Goal: Task Accomplishment & Management: Manage account settings

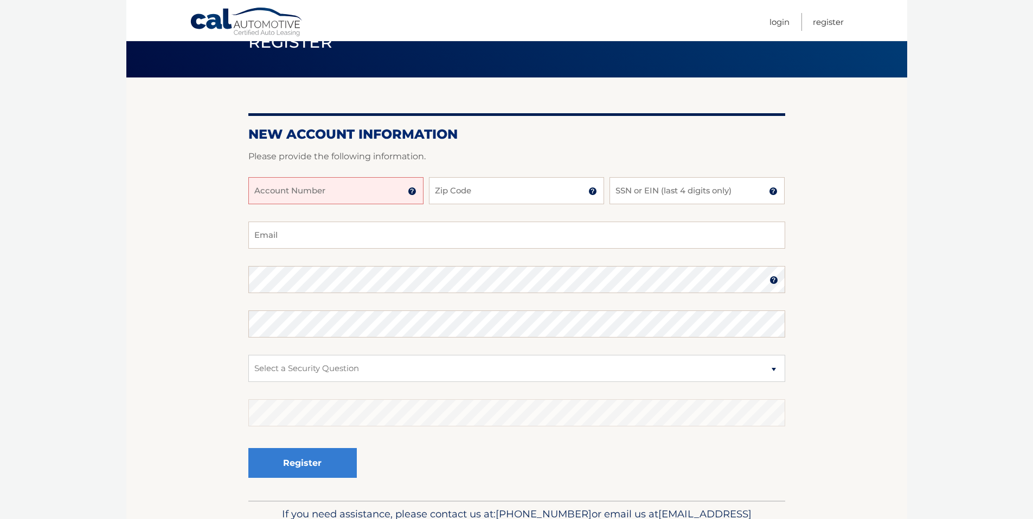
scroll to position [119, 0]
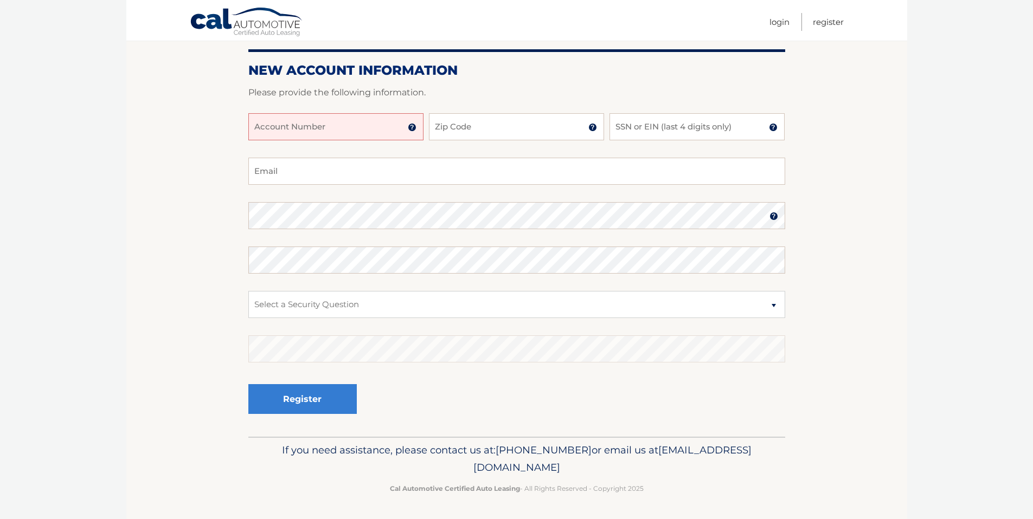
click at [313, 132] on input "Account Number" at bounding box center [335, 126] width 175 height 27
type input "44455855673"
click at [476, 131] on input "Zip Code" at bounding box center [516, 126] width 175 height 27
type input "11580"
type input "Charla58@aol.com"
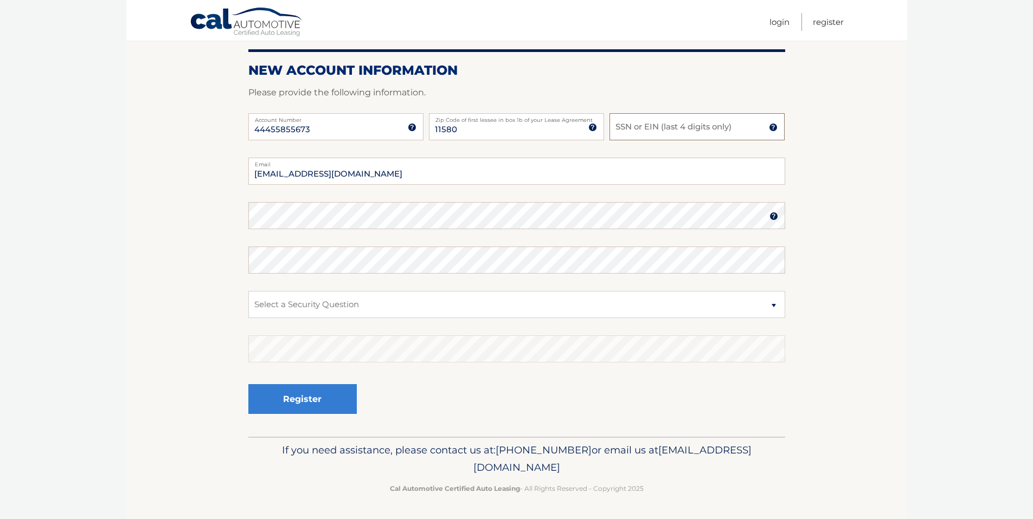
click at [656, 131] on input "SSN or EIN (last 4 digits only)" at bounding box center [696, 126] width 175 height 27
type input "1"
type input "9476"
click at [775, 305] on select "Select a Security Question What was the name of your elementary school? What is…" at bounding box center [516, 304] width 537 height 27
select select "1"
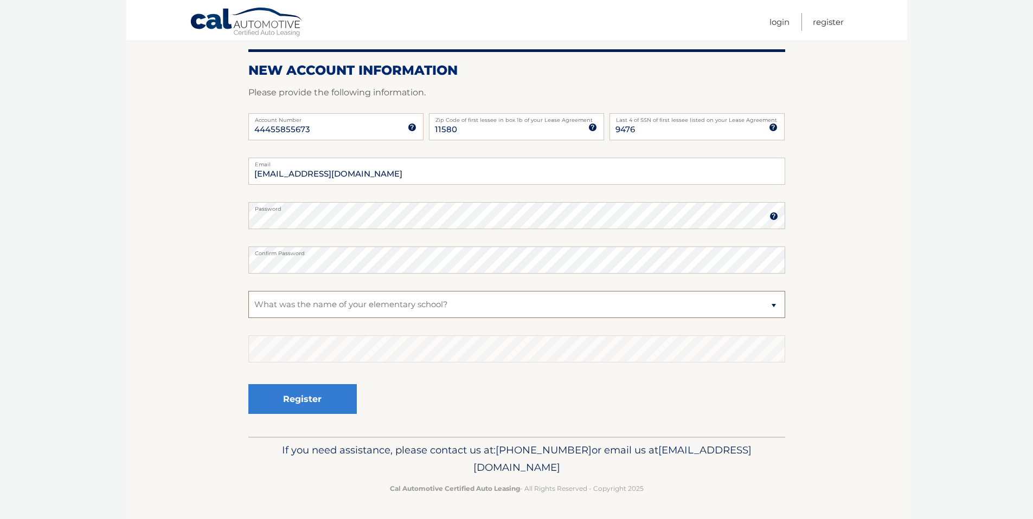
click at [248, 291] on select "Select a Security Question What was the name of your elementary school? What is…" at bounding box center [516, 304] width 537 height 27
click at [322, 399] on button "Register" at bounding box center [302, 399] width 108 height 30
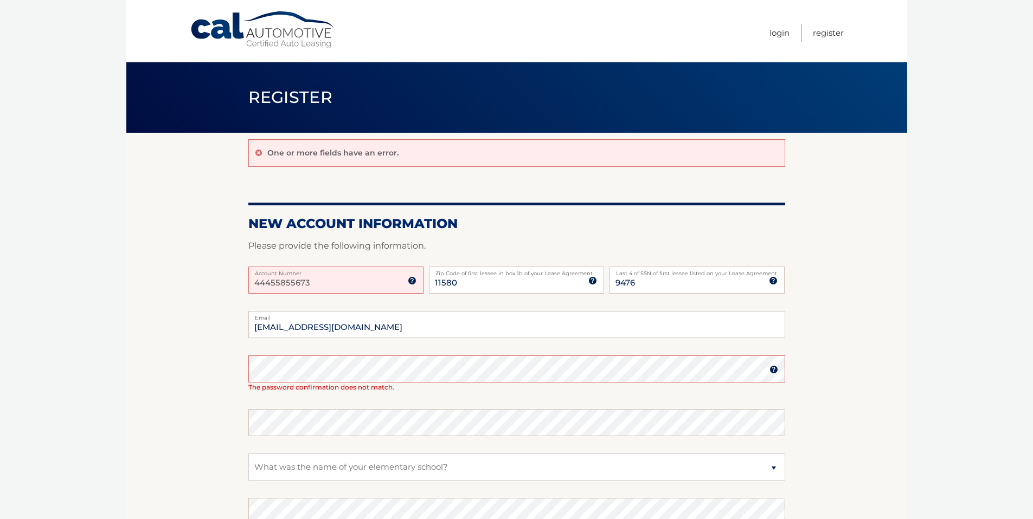
drag, startPoint x: 322, startPoint y: 290, endPoint x: 231, endPoint y: 280, distance: 91.6
click at [231, 280] on section "One or more fields have an error. New Account Information Please provide the fo…" at bounding box center [516, 366] width 781 height 467
type input "44455855673"
click at [375, 473] on select "Select a Security Question What was the name of your elementary school? What is…" at bounding box center [516, 467] width 537 height 27
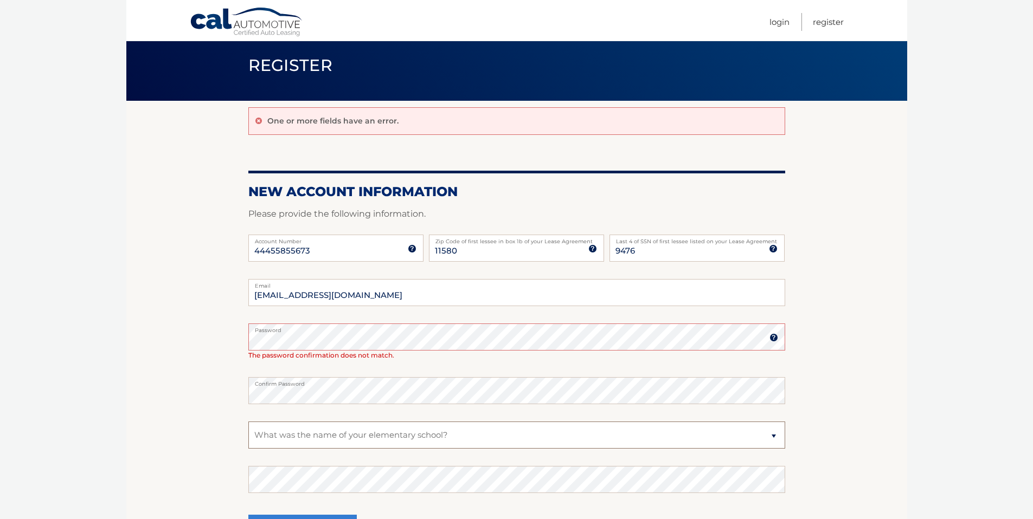
scroll to position [52, 0]
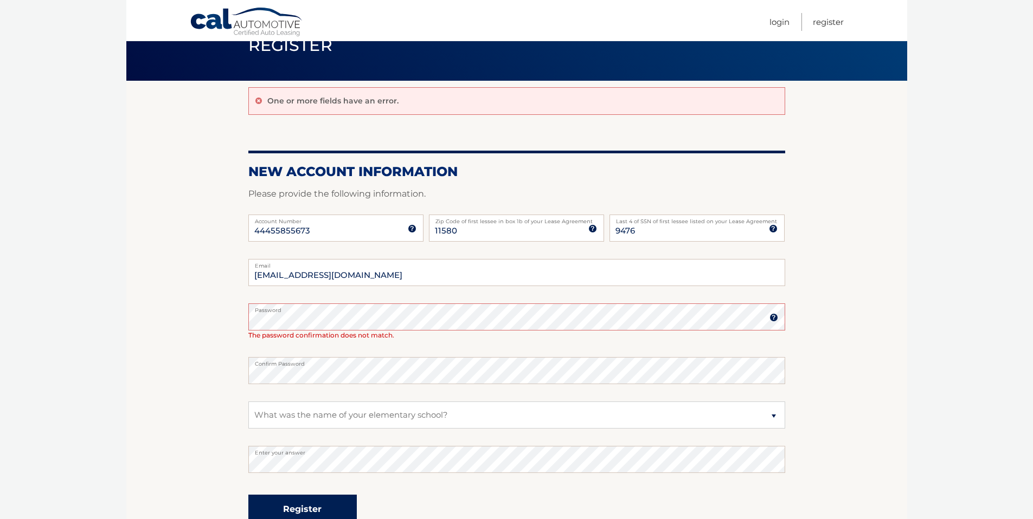
click at [298, 514] on button "Register" at bounding box center [302, 510] width 108 height 30
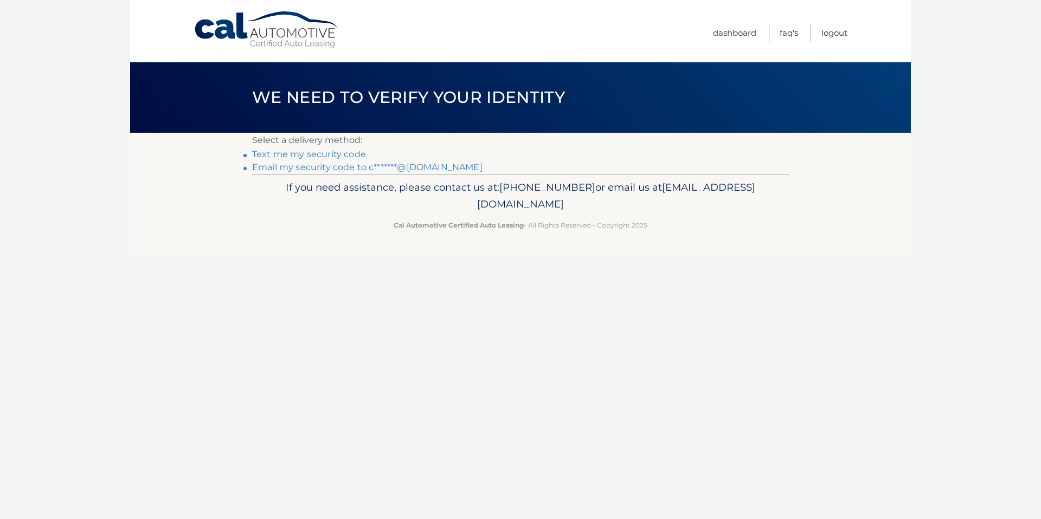
click at [304, 152] on link "Text me my security code" at bounding box center [309, 154] width 114 height 10
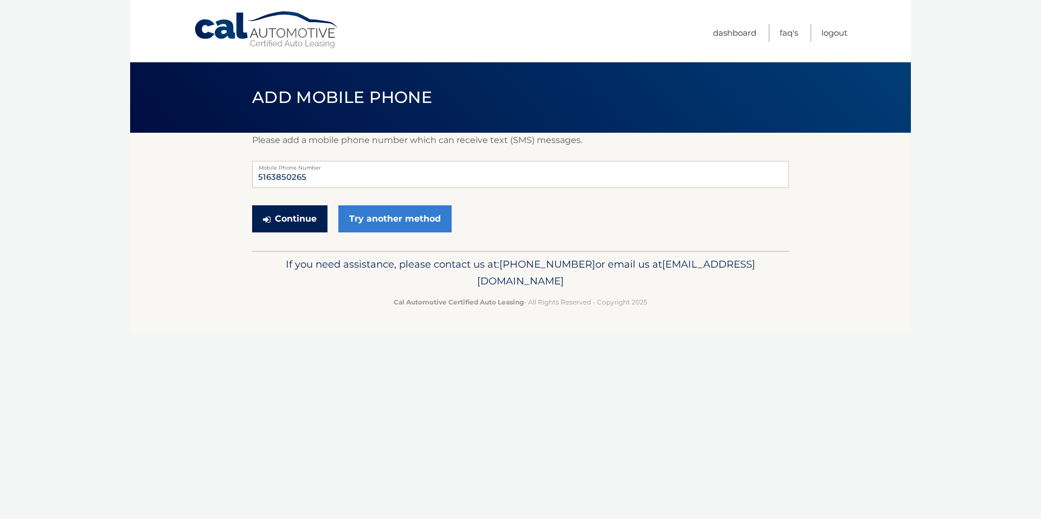
click at [290, 221] on button "Continue" at bounding box center [289, 219] width 75 height 27
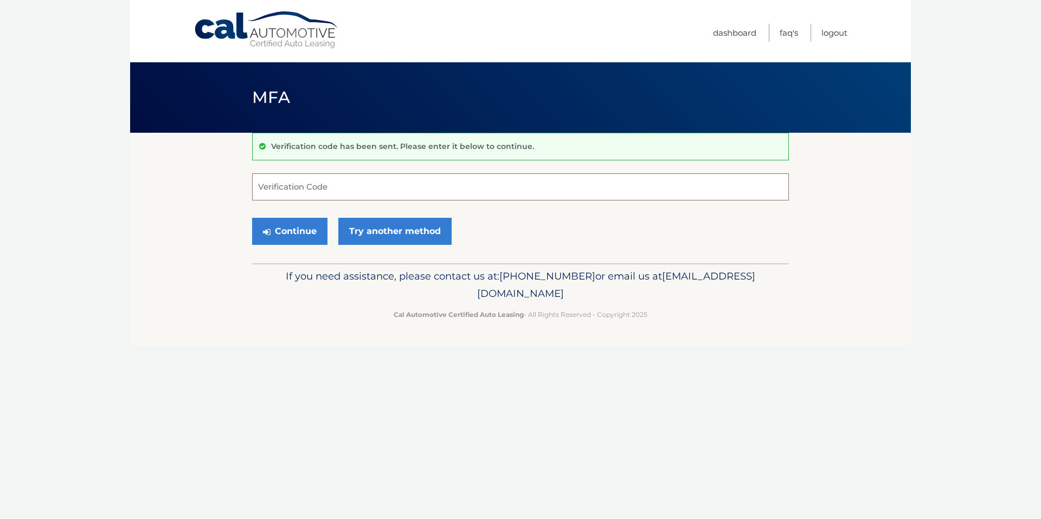
click at [288, 182] on input "Verification Code" at bounding box center [520, 187] width 537 height 27
type input "838859"
click at [263, 225] on button "Continue" at bounding box center [289, 231] width 75 height 27
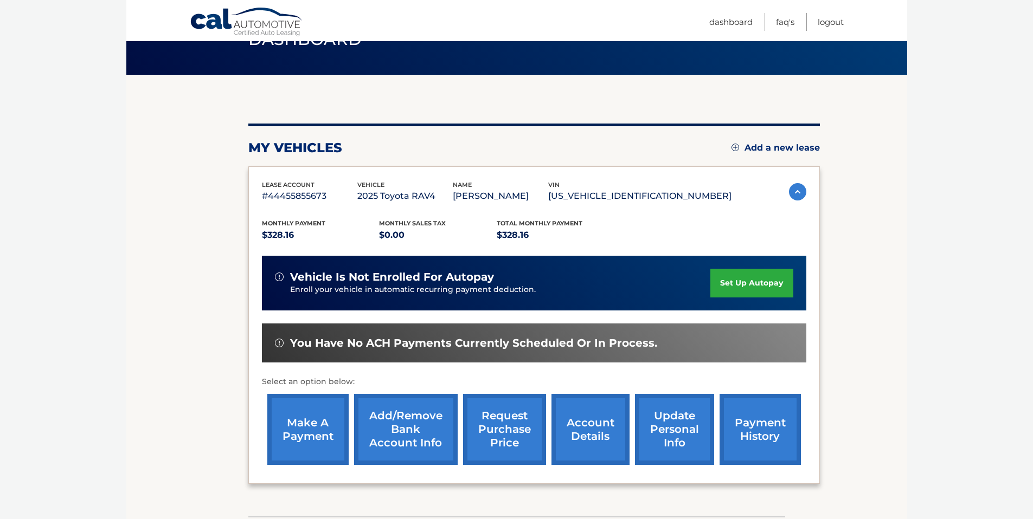
scroll to position [70, 0]
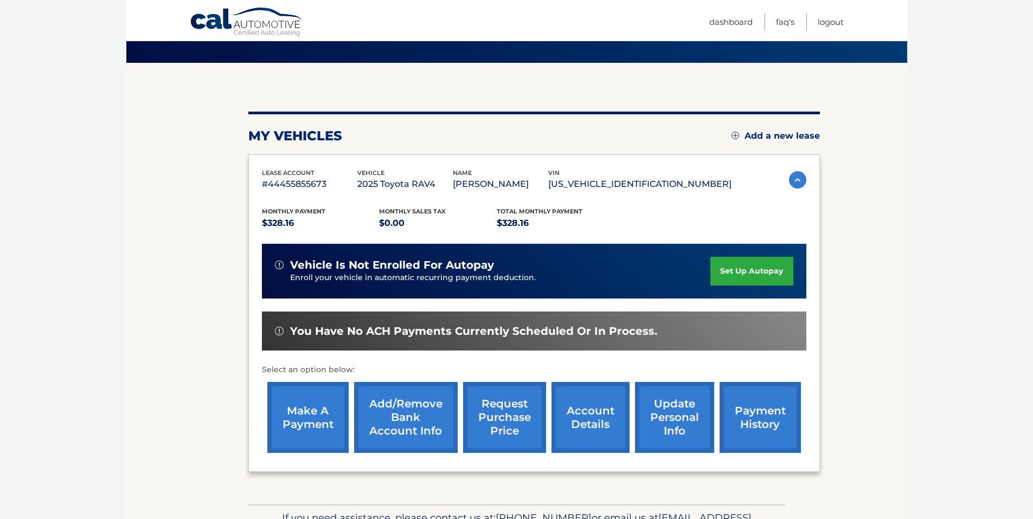
click at [724, 276] on link "set up autopay" at bounding box center [751, 271] width 82 height 29
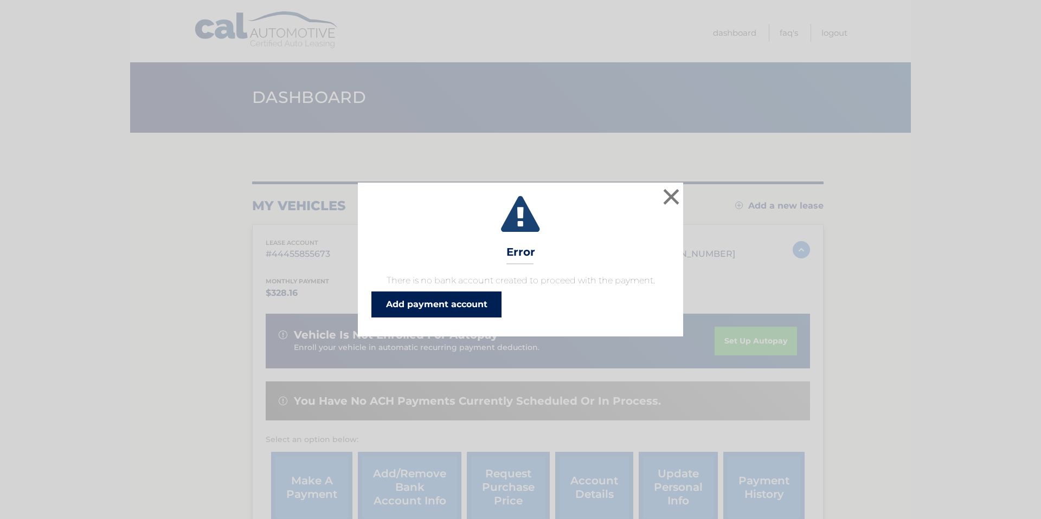
click at [428, 310] on link "Add payment account" at bounding box center [436, 305] width 130 height 26
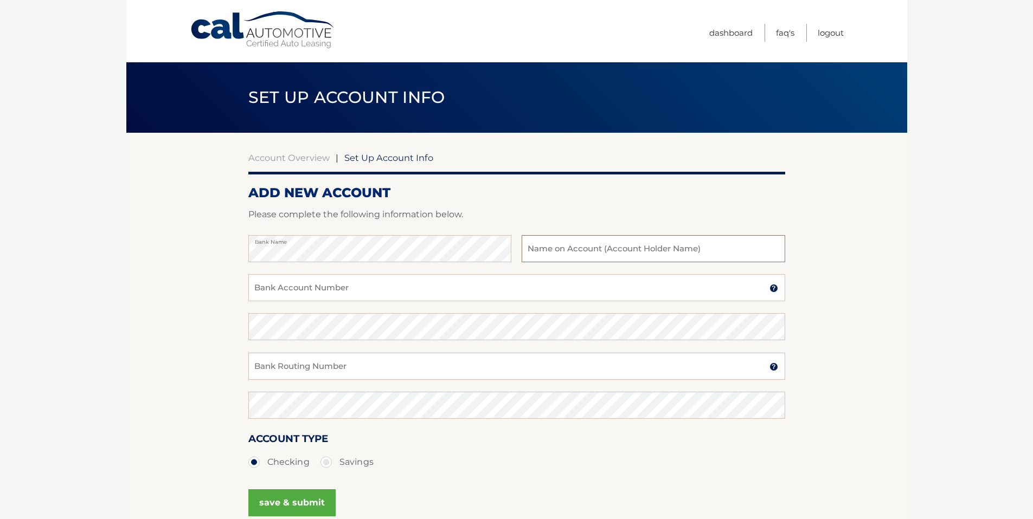
click at [604, 247] on input "text" at bounding box center [653, 248] width 263 height 27
type input "Charlene Cameron"
click at [348, 281] on input "Bank Account Number" at bounding box center [516, 287] width 537 height 27
type input "040423154"
click at [372, 368] on input "Bank Routing Number" at bounding box center [516, 366] width 537 height 27
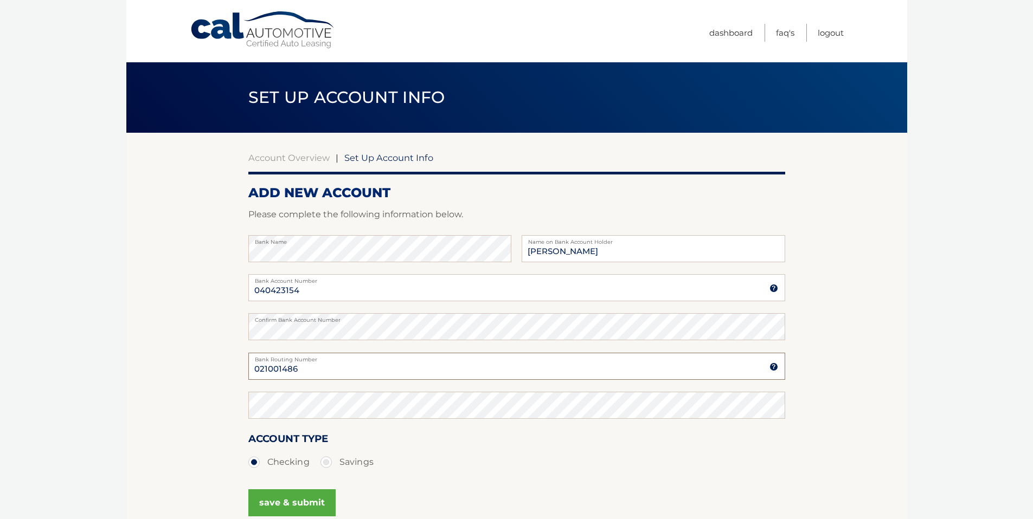
drag, startPoint x: 306, startPoint y: 373, endPoint x: 255, endPoint y: 371, distance: 51.0
click at [255, 371] on input "021001486" at bounding box center [516, 366] width 537 height 27
type input "021001486"
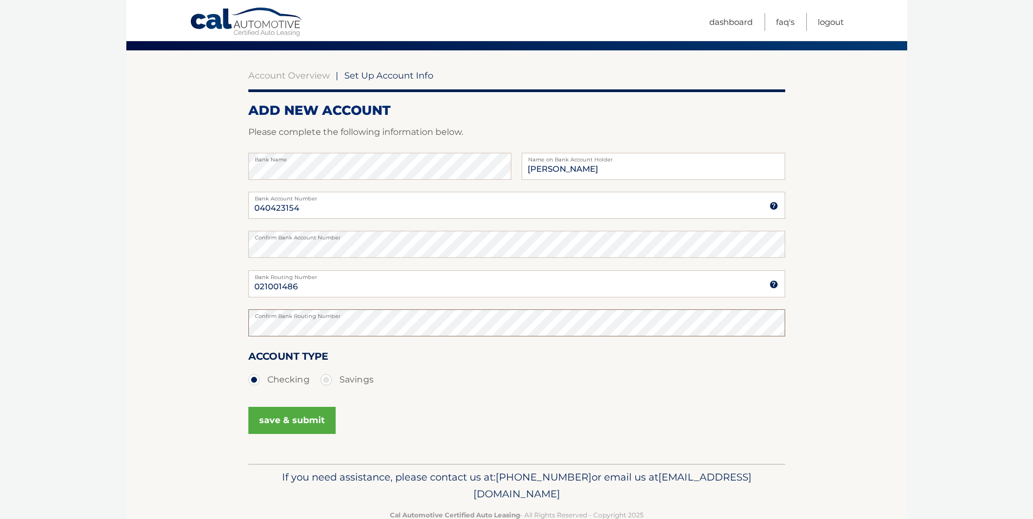
scroll to position [110, 0]
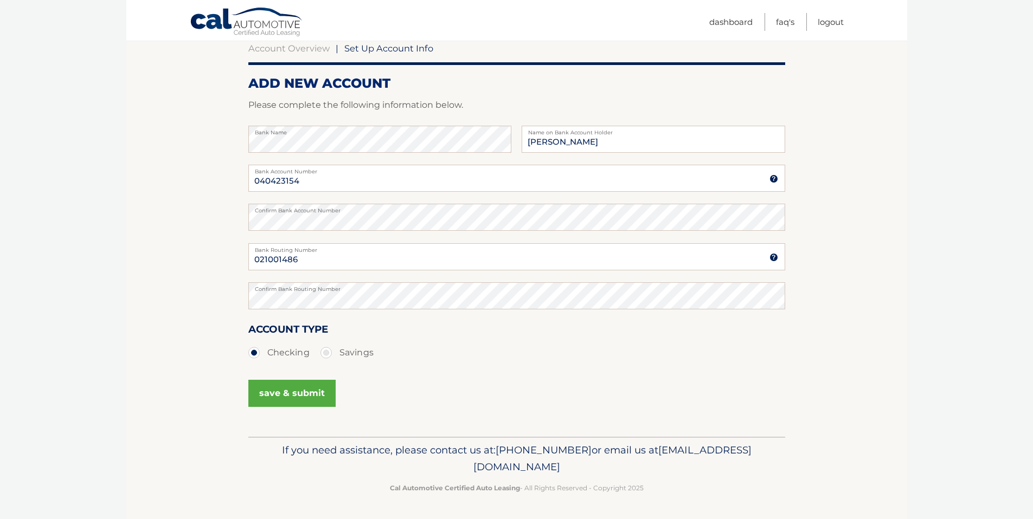
click at [308, 390] on button "save & submit" at bounding box center [291, 393] width 87 height 27
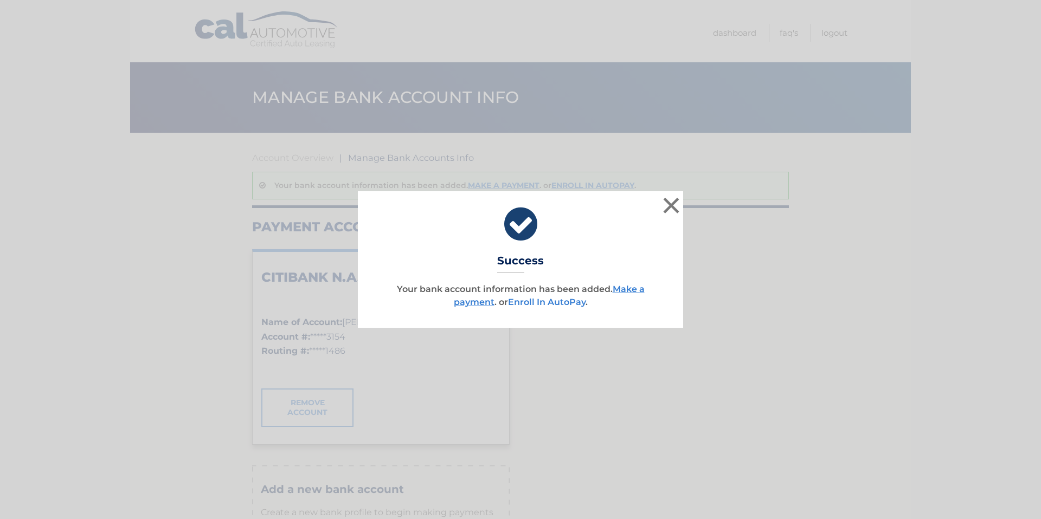
click at [544, 304] on link "Enroll In AutoPay" at bounding box center [547, 302] width 78 height 10
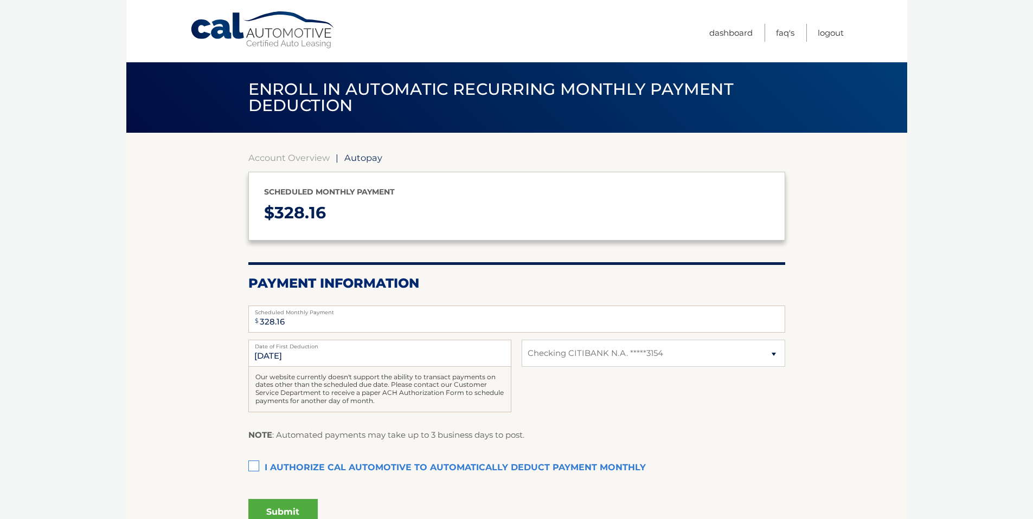
select select "M2NjMmVmNTgtYTFmZi00Y2YyLWE2ZDktMzg3MTU1NTY4N2Jl"
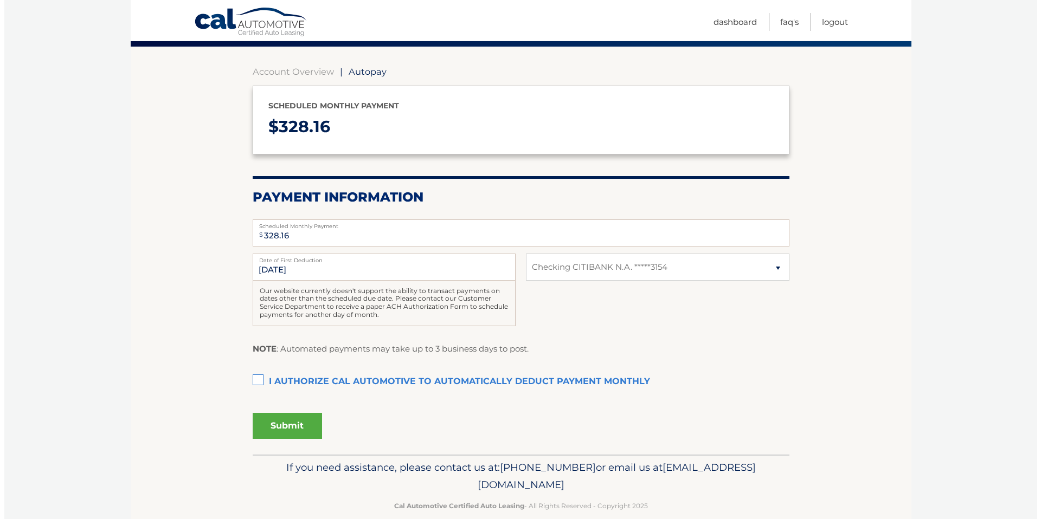
scroll to position [104, 0]
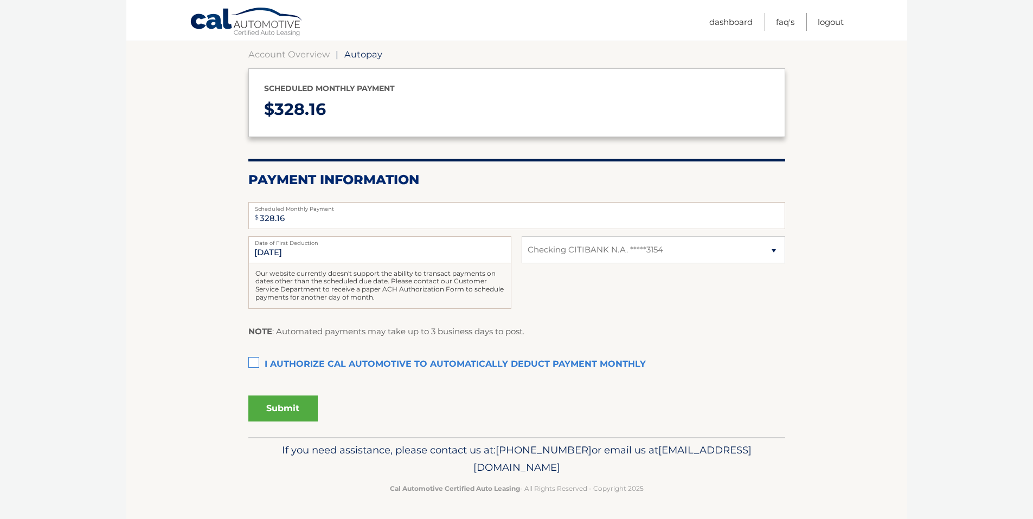
click at [259, 360] on label "I authorize cal automotive to automatically deduct payment monthly This checkbo…" at bounding box center [516, 365] width 537 height 22
click at [0, 0] on input "I authorize cal automotive to automatically deduct payment monthly This checkbo…" at bounding box center [0, 0] width 0 height 0
click at [281, 406] on button "Submit" at bounding box center [282, 409] width 69 height 26
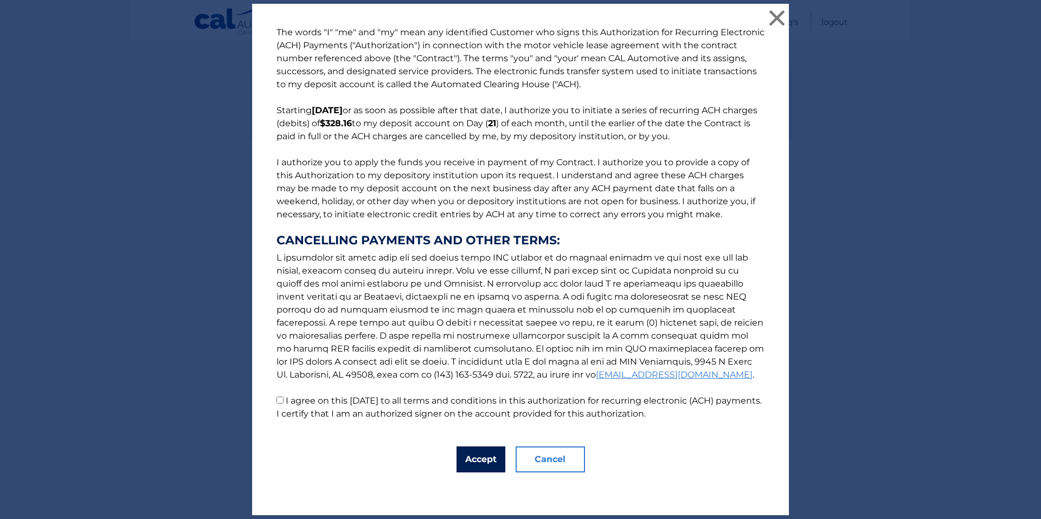
click at [483, 460] on button "Accept" at bounding box center [481, 460] width 49 height 26
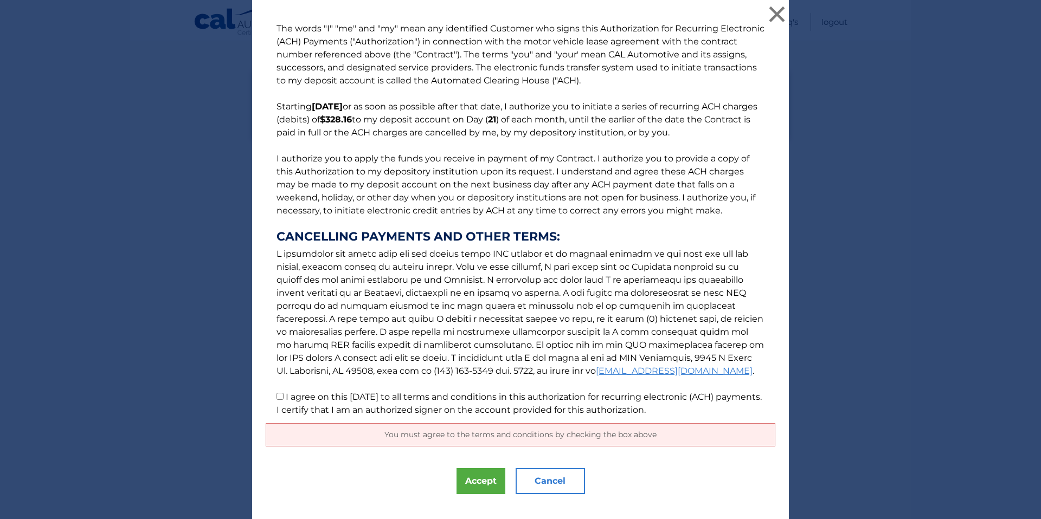
click at [278, 398] on input "I agree on this [DATE] to all terms and conditions in this authorization for re…" at bounding box center [280, 396] width 7 height 7
checkbox input "true"
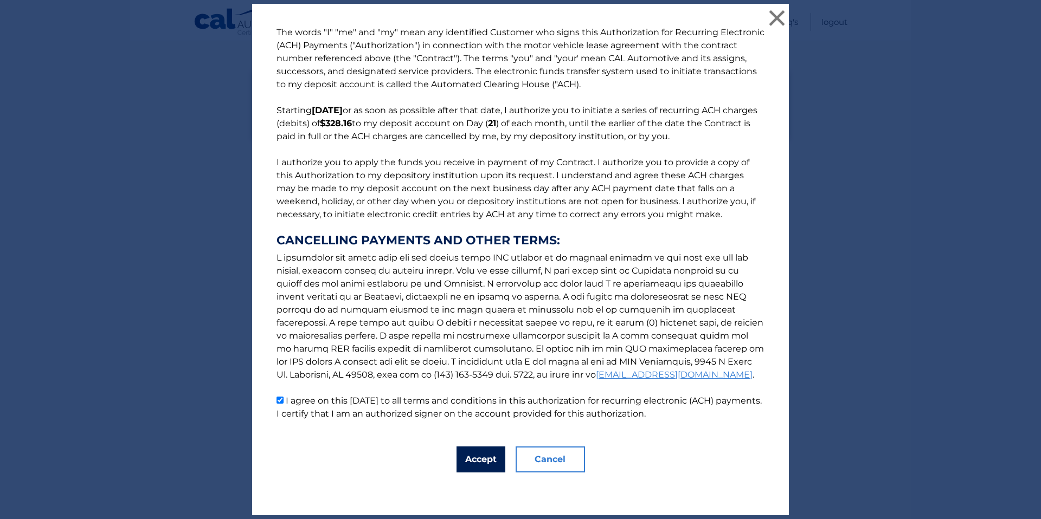
click at [490, 465] on button "Accept" at bounding box center [481, 460] width 49 height 26
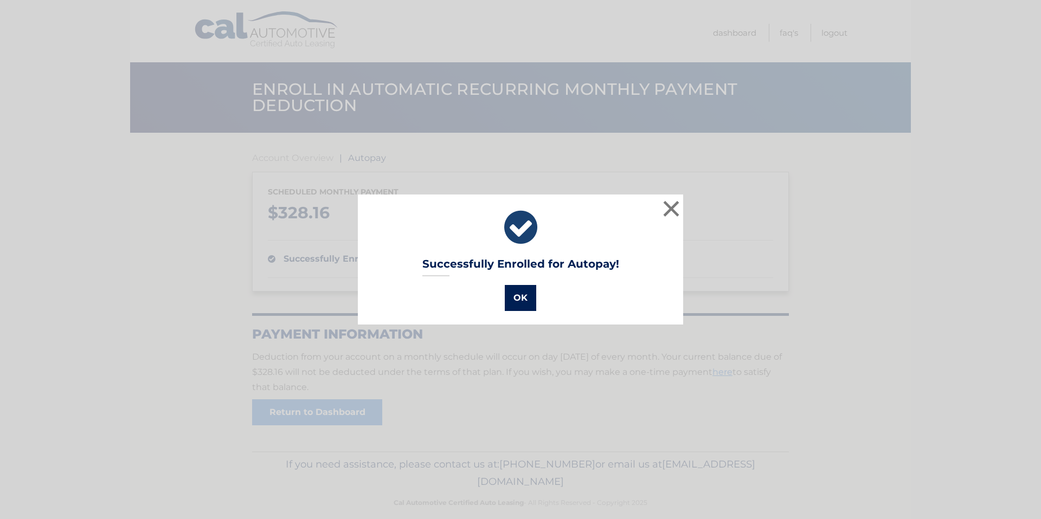
click at [513, 290] on button "OK" at bounding box center [520, 298] width 31 height 26
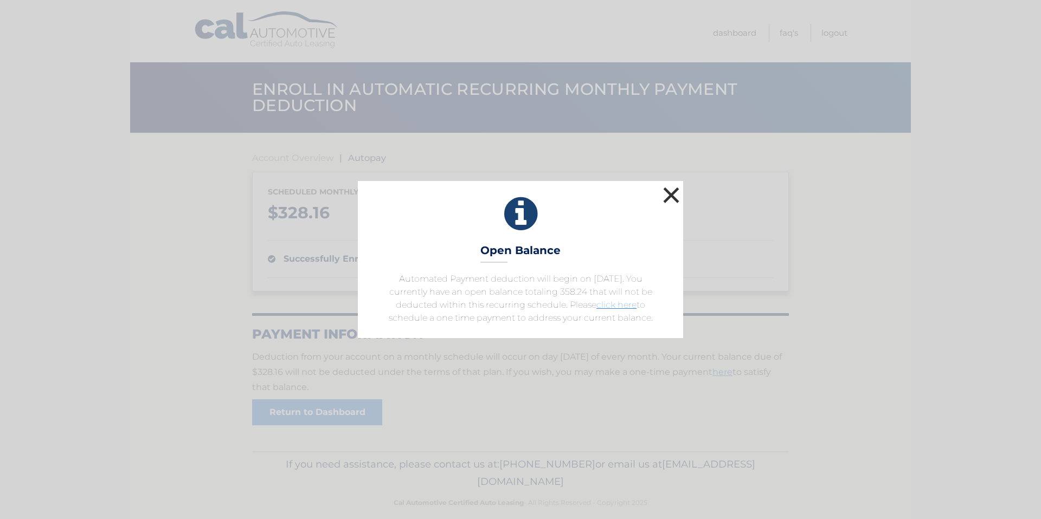
click at [663, 192] on button "×" at bounding box center [671, 195] width 22 height 22
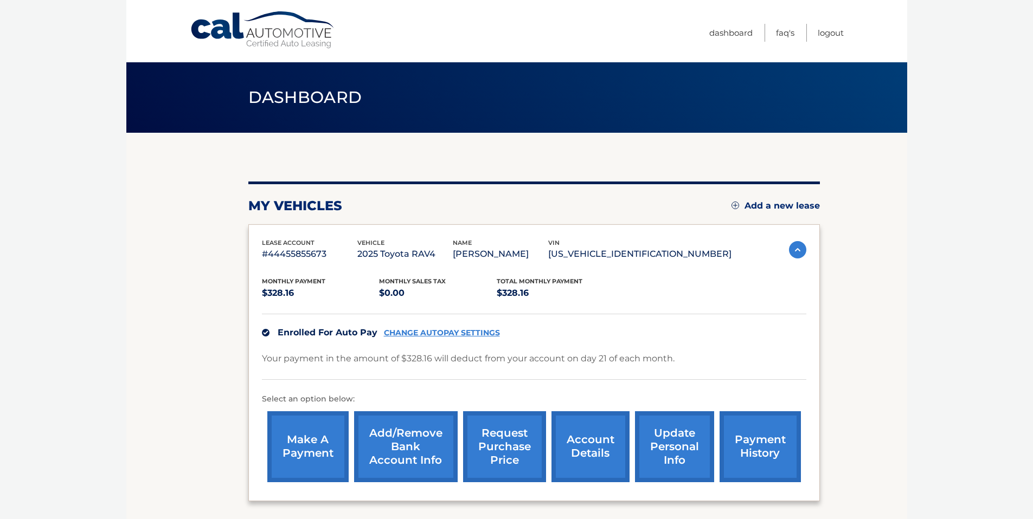
click at [685, 434] on link "update personal info" at bounding box center [674, 447] width 79 height 71
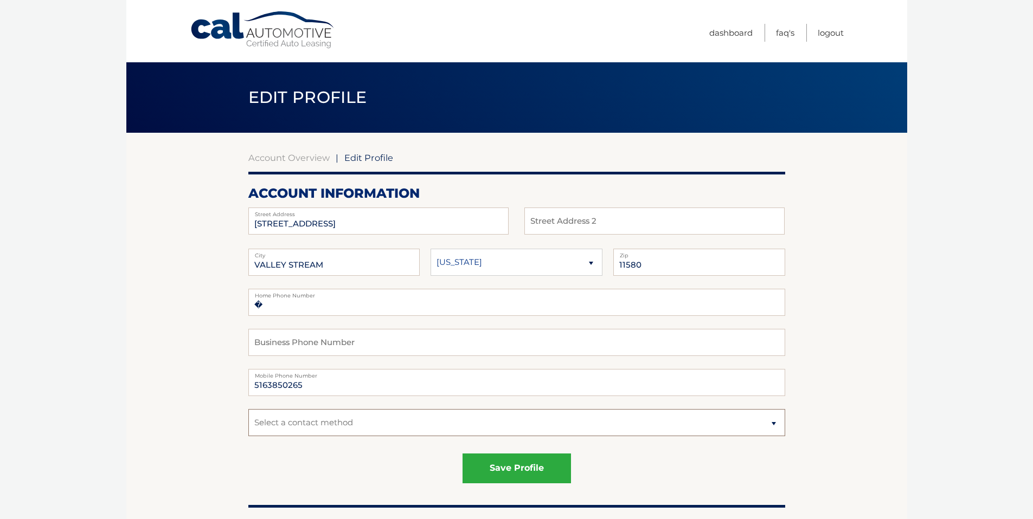
click at [763, 423] on select "Select a contact method Mobile Home" at bounding box center [516, 422] width 537 height 27
select select "1"
click at [248, 409] on select "Select a contact method Mobile Home" at bounding box center [516, 422] width 537 height 27
click at [541, 469] on button "save profile" at bounding box center [517, 469] width 108 height 30
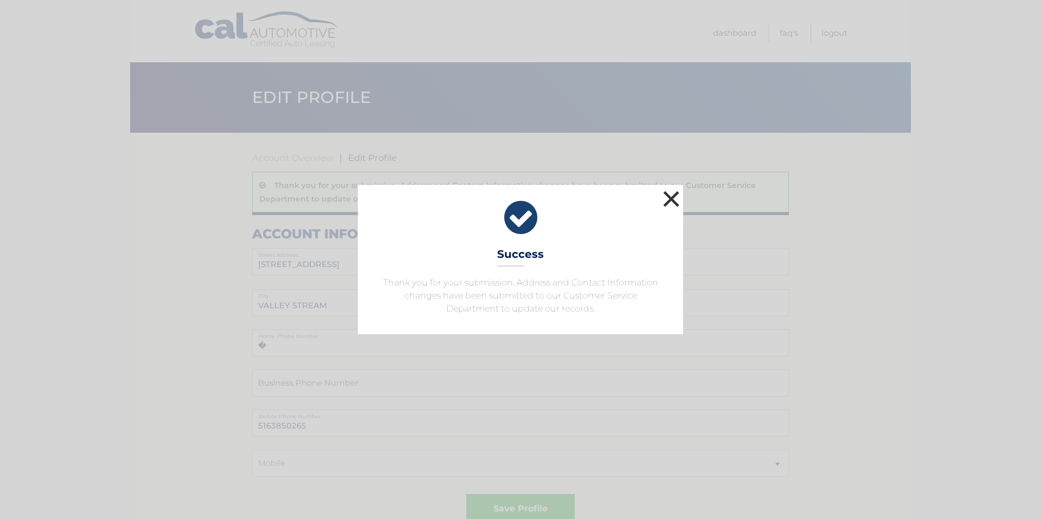
click at [673, 195] on button "×" at bounding box center [671, 199] width 22 height 22
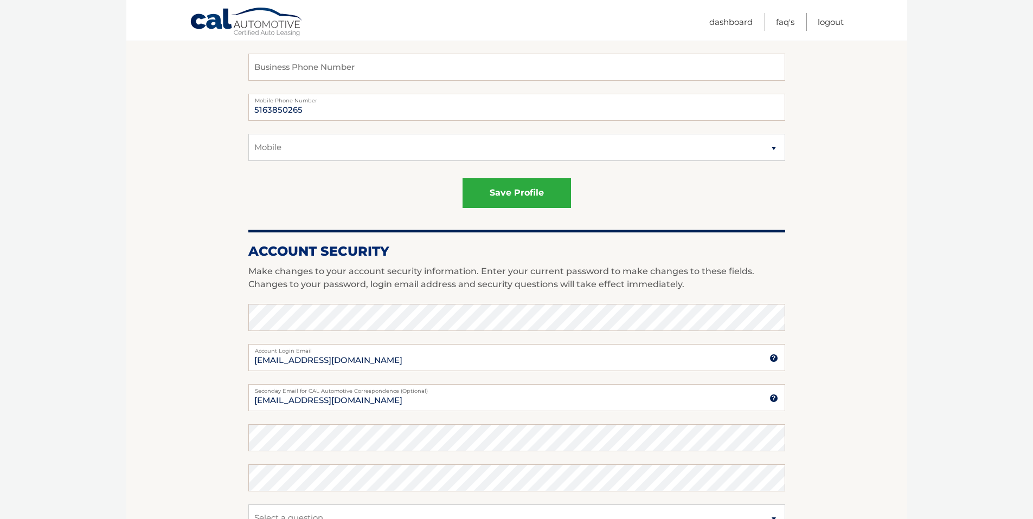
scroll to position [61, 0]
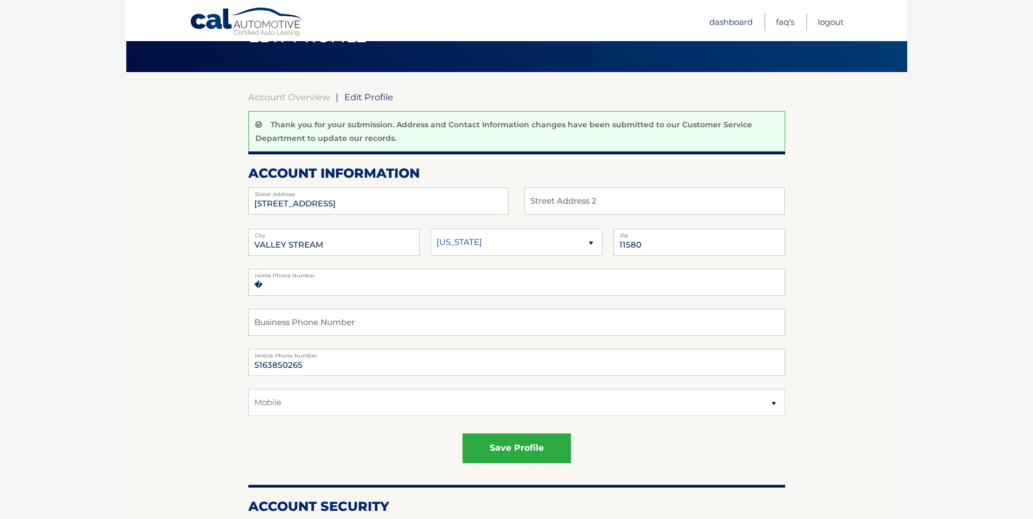
click at [716, 16] on link "Dashboard" at bounding box center [730, 22] width 43 height 18
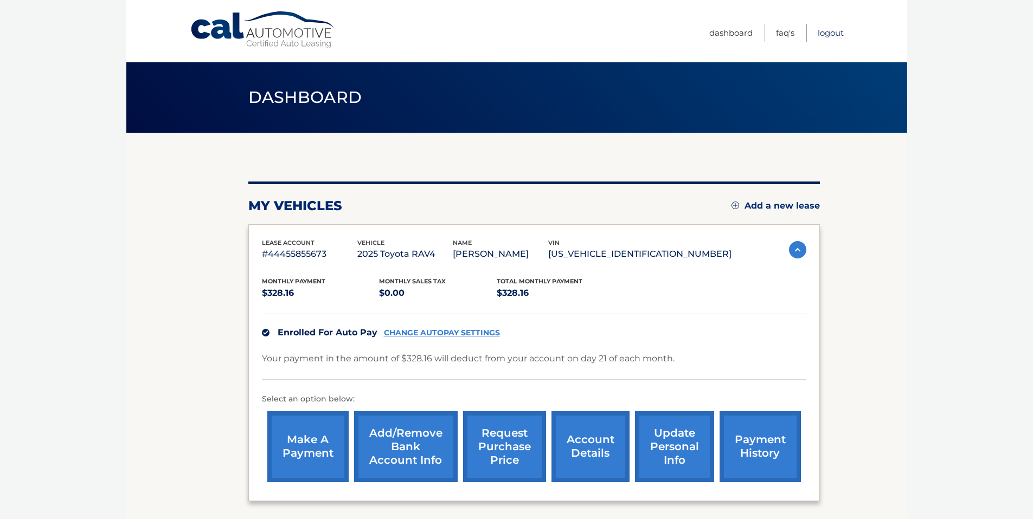
click at [832, 30] on link "Logout" at bounding box center [831, 33] width 26 height 18
